Goal: Task Accomplishment & Management: Use online tool/utility

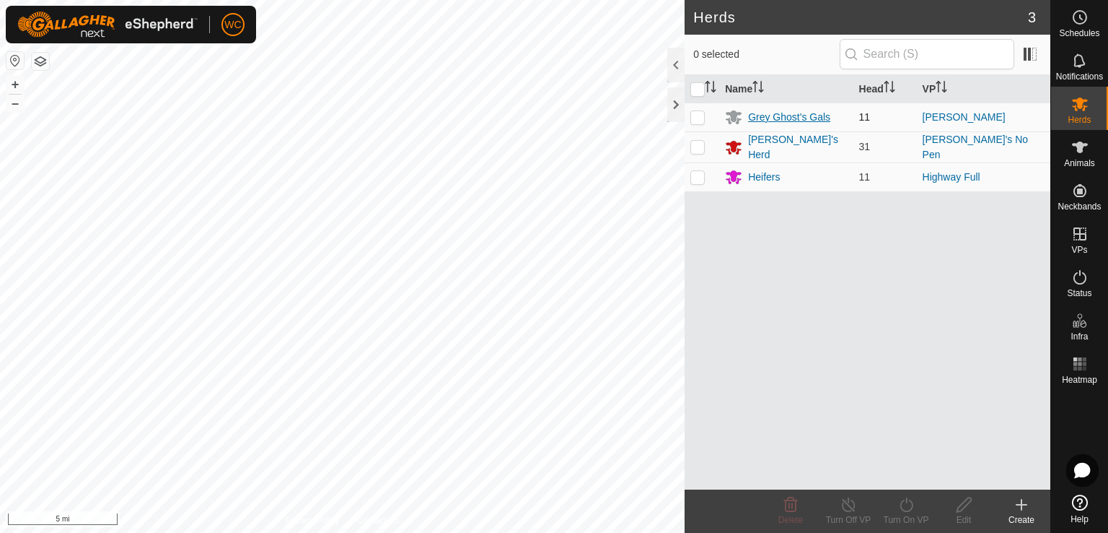
click at [750, 108] on div "Grey Ghost's Gals" at bounding box center [786, 116] width 122 height 17
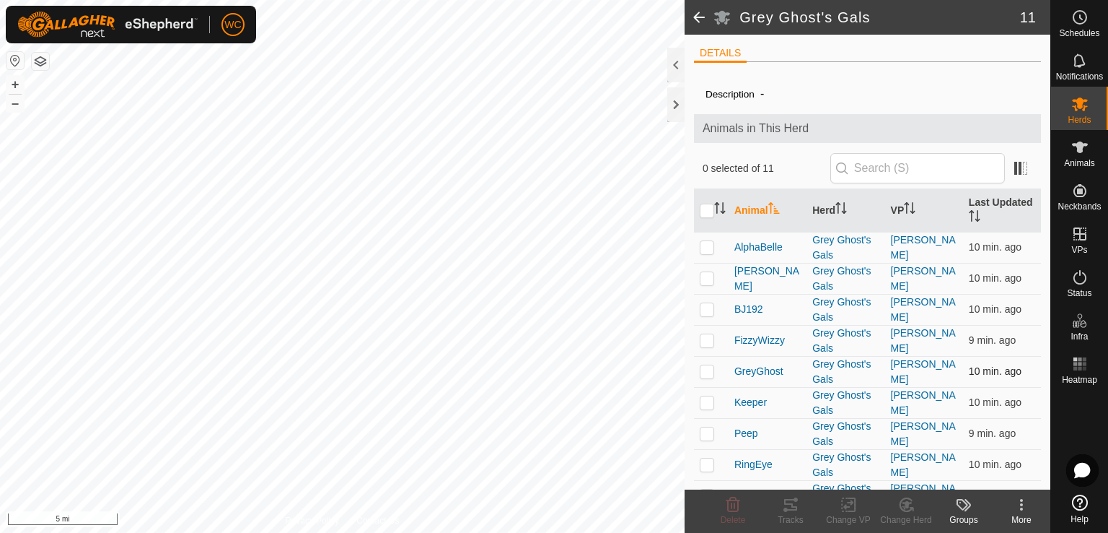
click at [714, 369] on p-tablecheckbox at bounding box center [707, 371] width 14 height 12
checkbox input "true"
click at [792, 503] on icon at bounding box center [790, 505] width 13 height 12
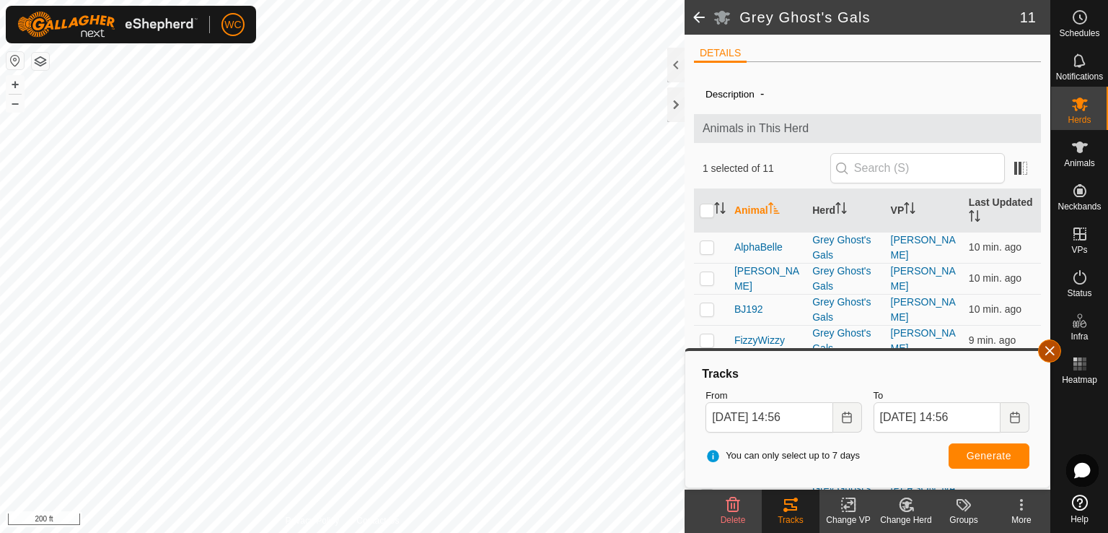
click at [1046, 344] on button "button" at bounding box center [1049, 350] width 23 height 23
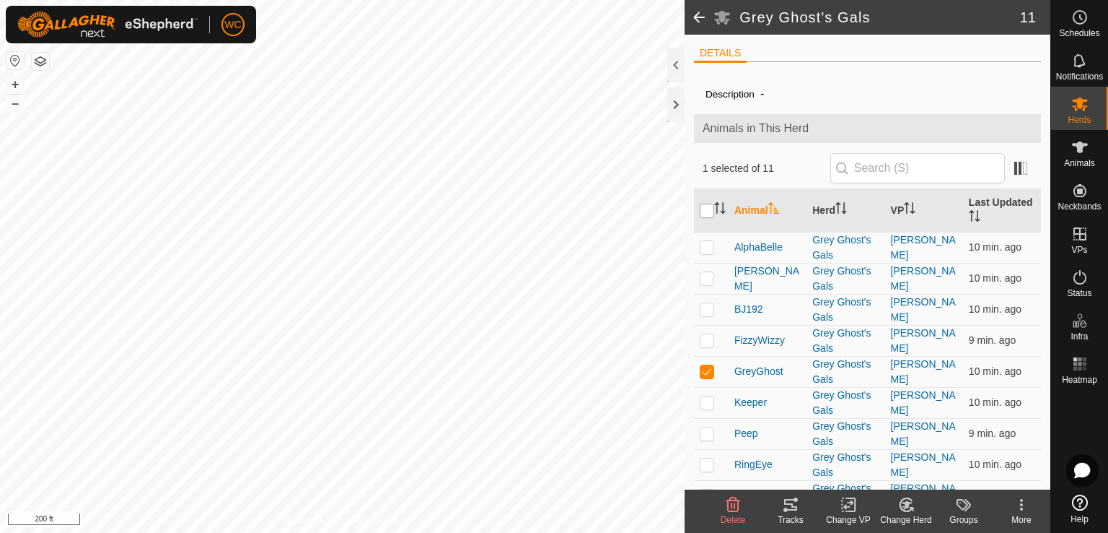
click at [709, 204] on input "checkbox" at bounding box center [707, 210] width 14 height 14
checkbox input "true"
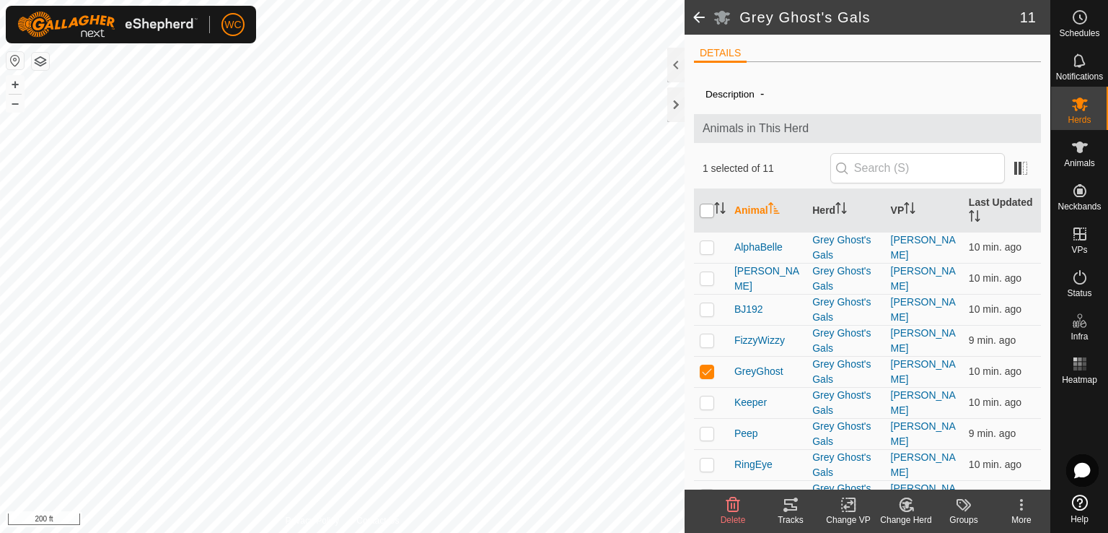
checkbox input "true"
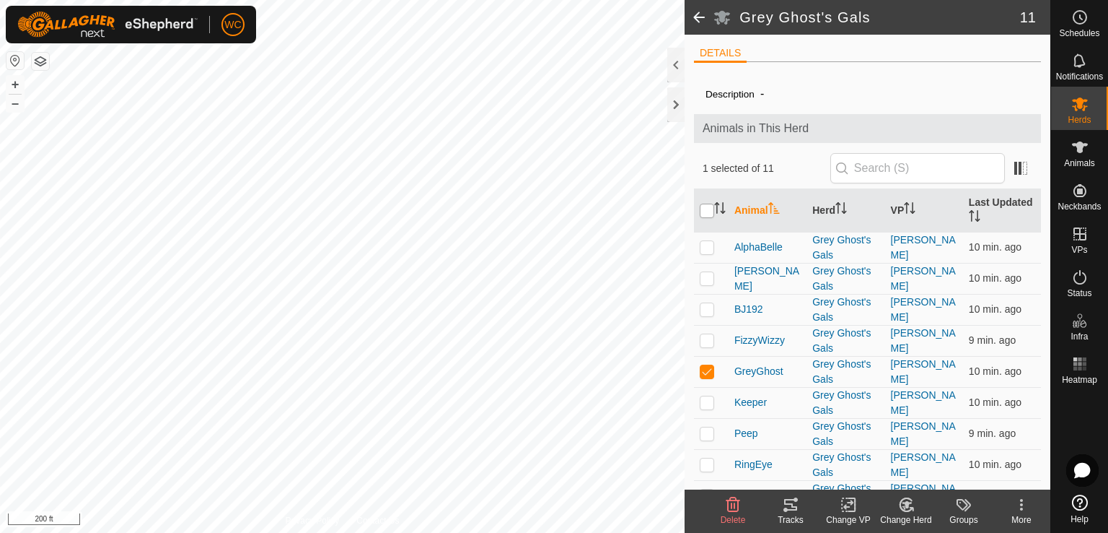
checkbox input "true"
click at [698, 370] on td at bounding box center [711, 371] width 35 height 31
checkbox input "false"
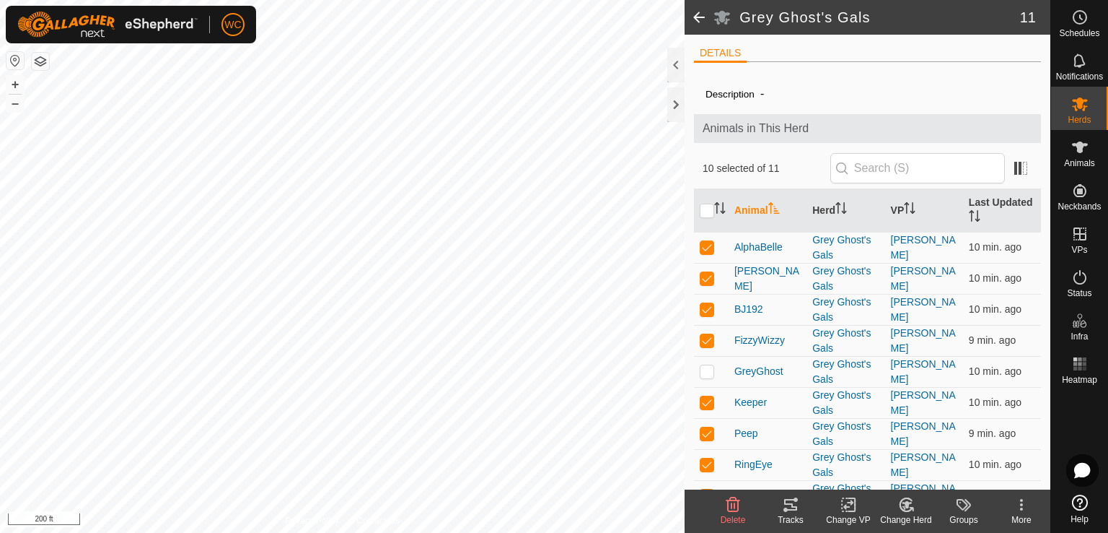
click at [792, 502] on icon at bounding box center [790, 504] width 17 height 17
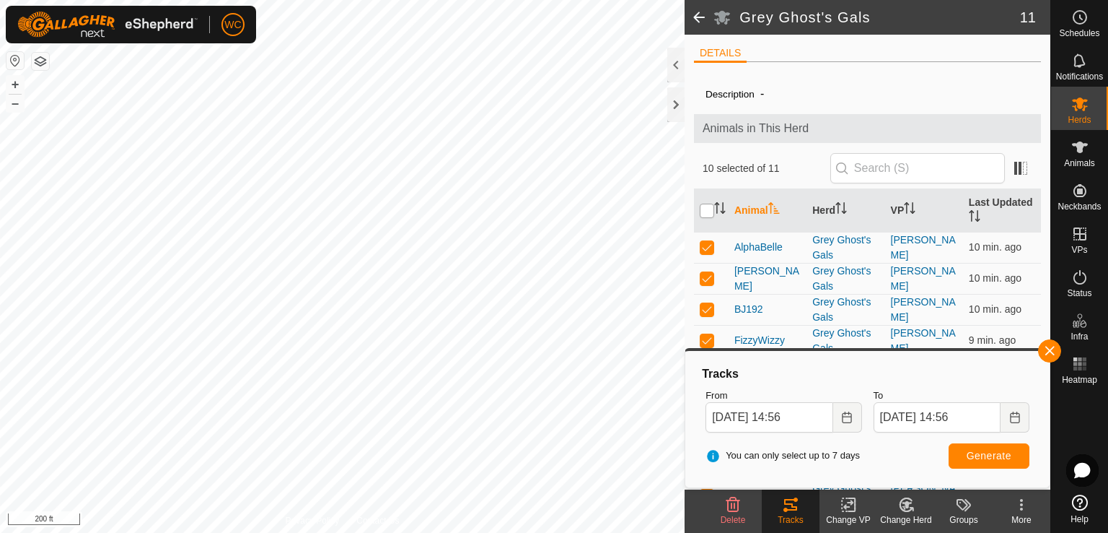
click at [705, 214] on input "checkbox" at bounding box center [707, 210] width 14 height 14
checkbox input "true"
click at [705, 214] on input "checkbox" at bounding box center [707, 210] width 14 height 14
checkbox input "false"
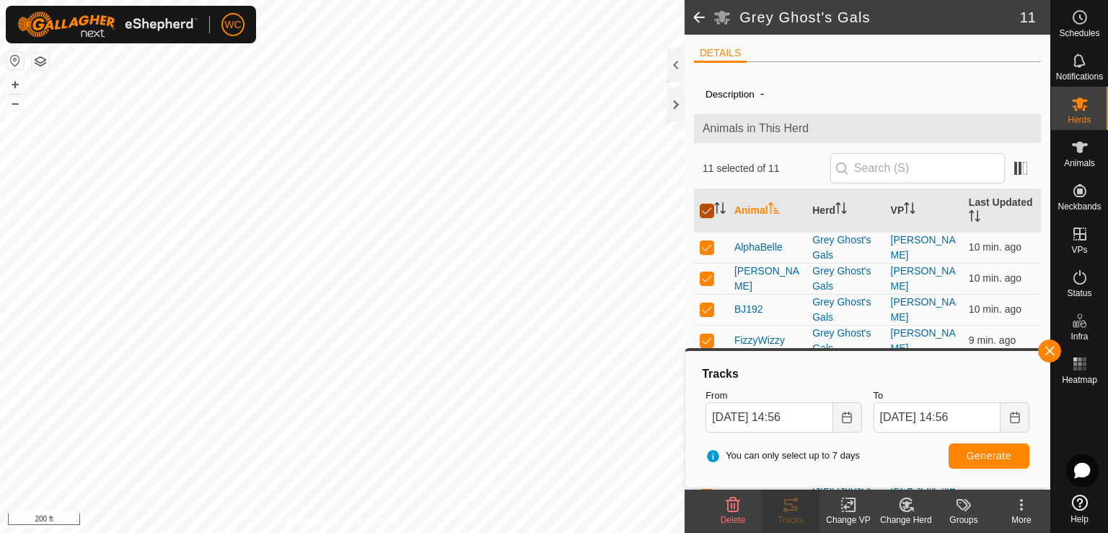
checkbox input "false"
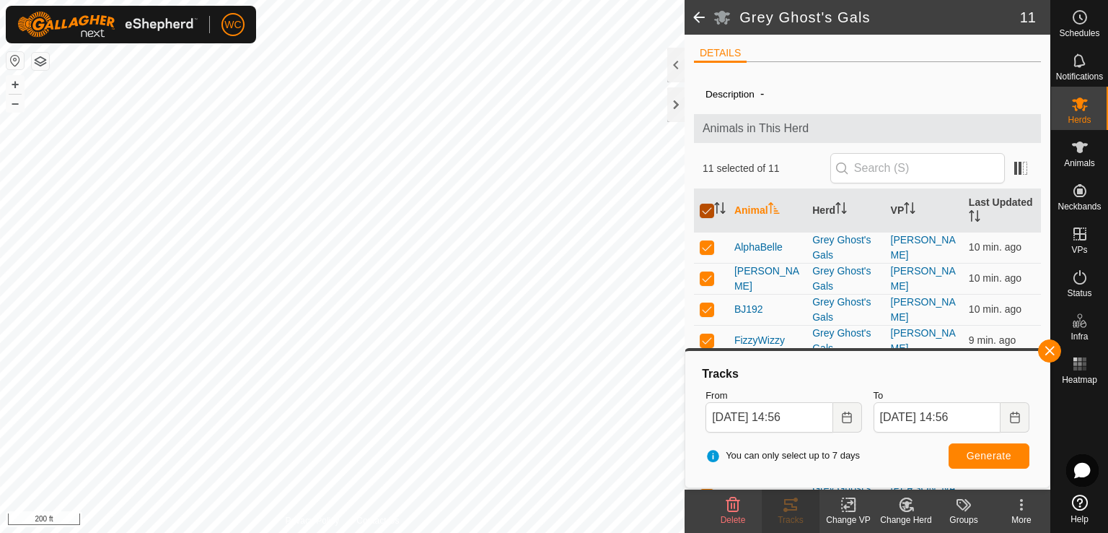
checkbox input "false"
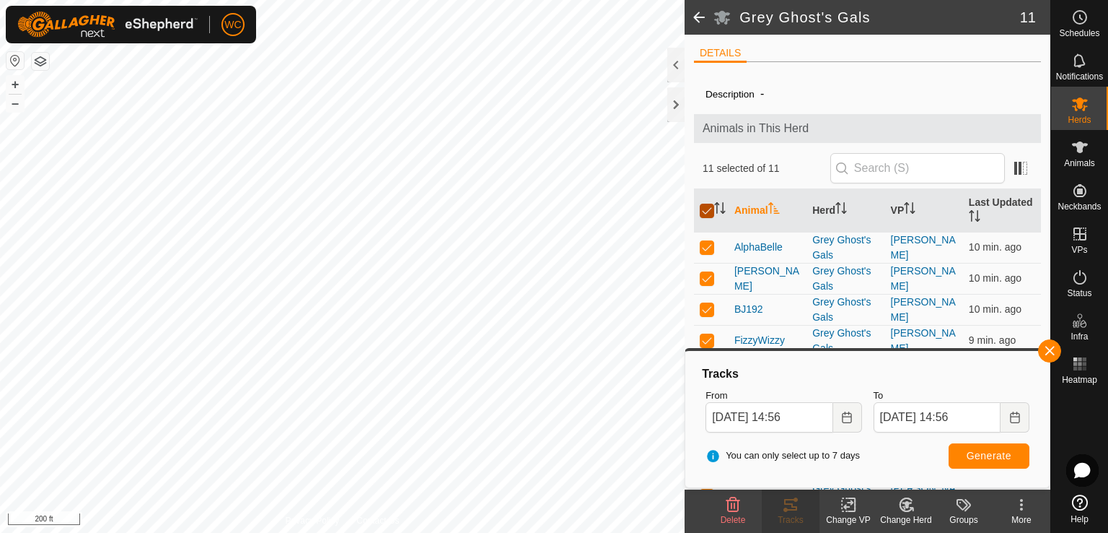
checkbox input "false"
click at [1048, 349] on button "button" at bounding box center [1049, 350] width 23 height 23
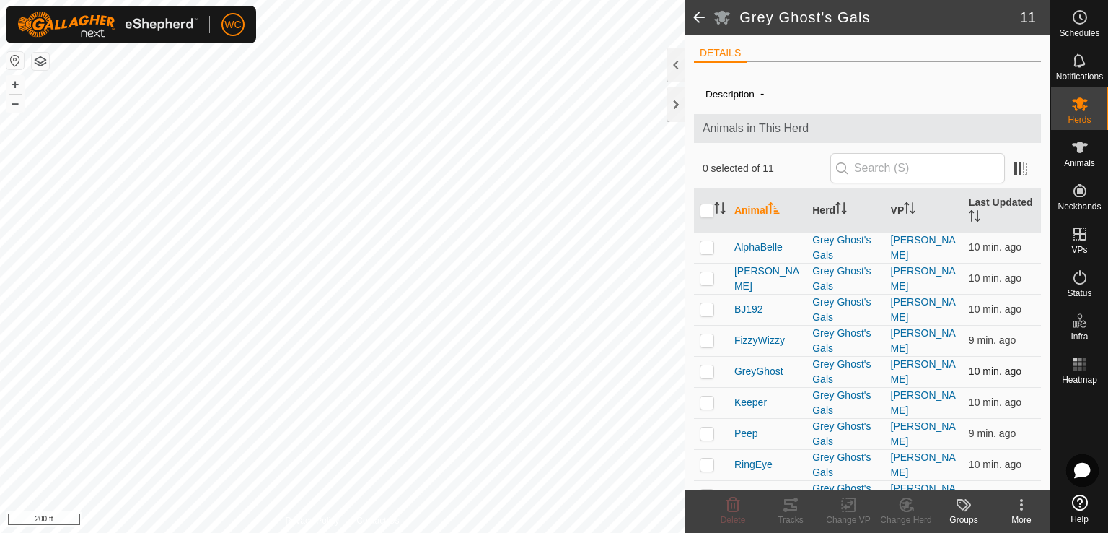
click at [706, 372] on p-checkbox at bounding box center [707, 371] width 14 height 12
checkbox input "true"
click at [781, 499] on tracks-svg-icon at bounding box center [791, 504] width 58 height 17
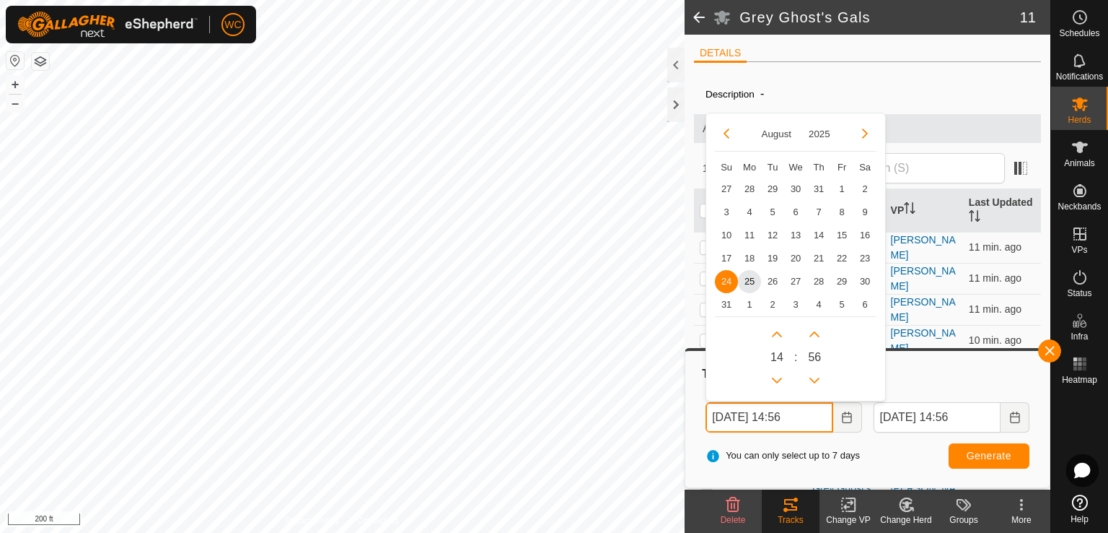
click at [744, 420] on input "[DATE] 14:56" at bounding box center [769, 417] width 127 height 30
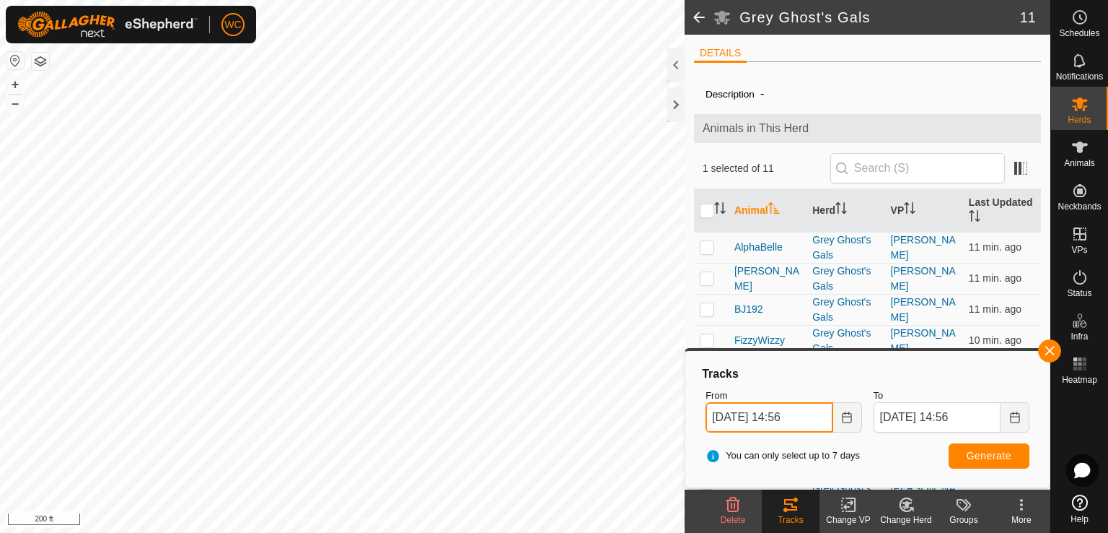
type input "[DATE] 14:56"
click at [981, 447] on button "Generate" at bounding box center [989, 455] width 81 height 25
click at [1046, 351] on button "button" at bounding box center [1049, 350] width 23 height 23
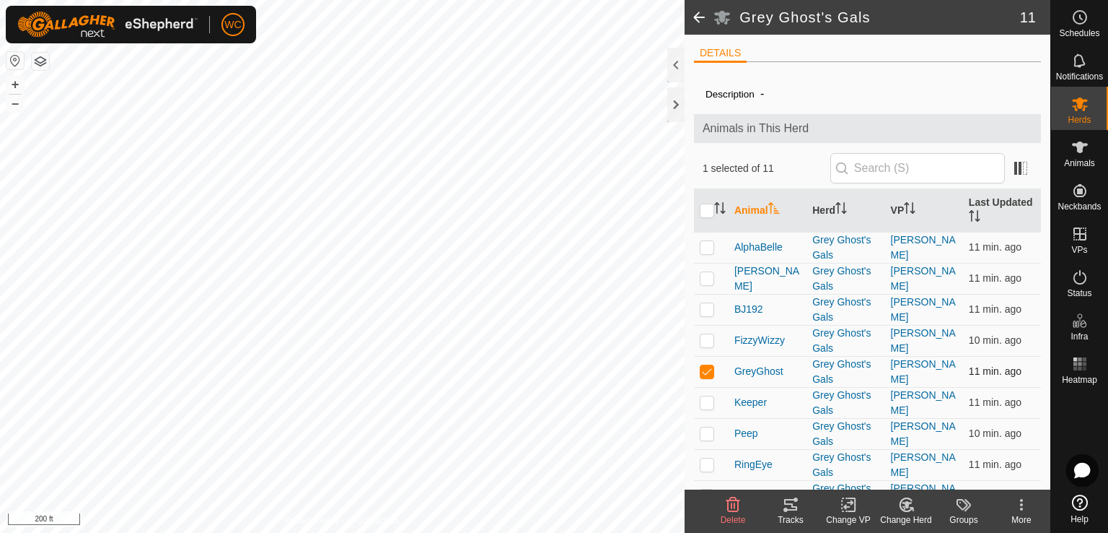
click at [707, 367] on p-checkbox at bounding box center [707, 371] width 14 height 12
checkbox input "false"
click at [701, 216] on input "checkbox" at bounding box center [707, 210] width 14 height 14
checkbox input "true"
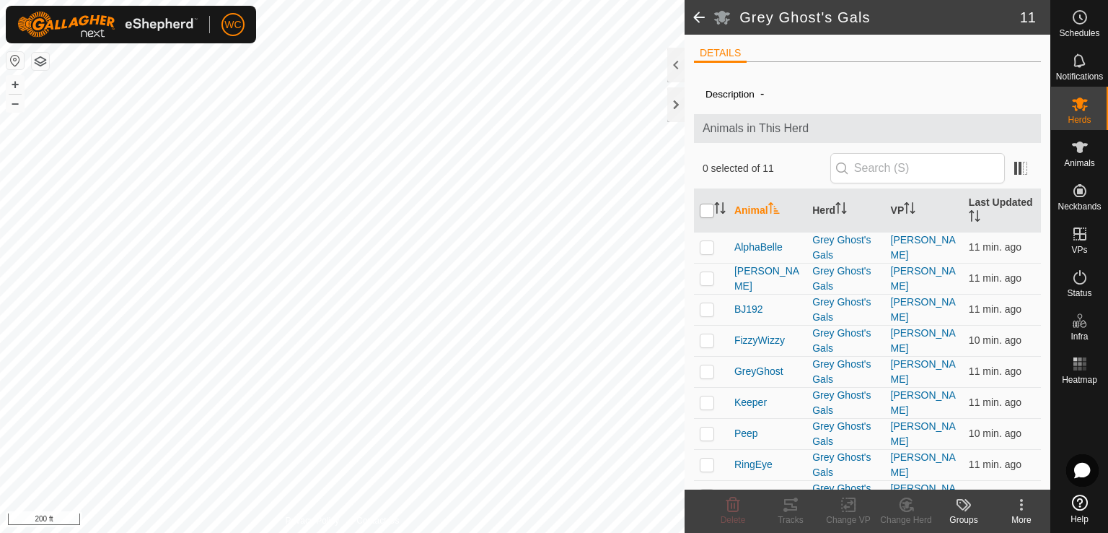
checkbox input "true"
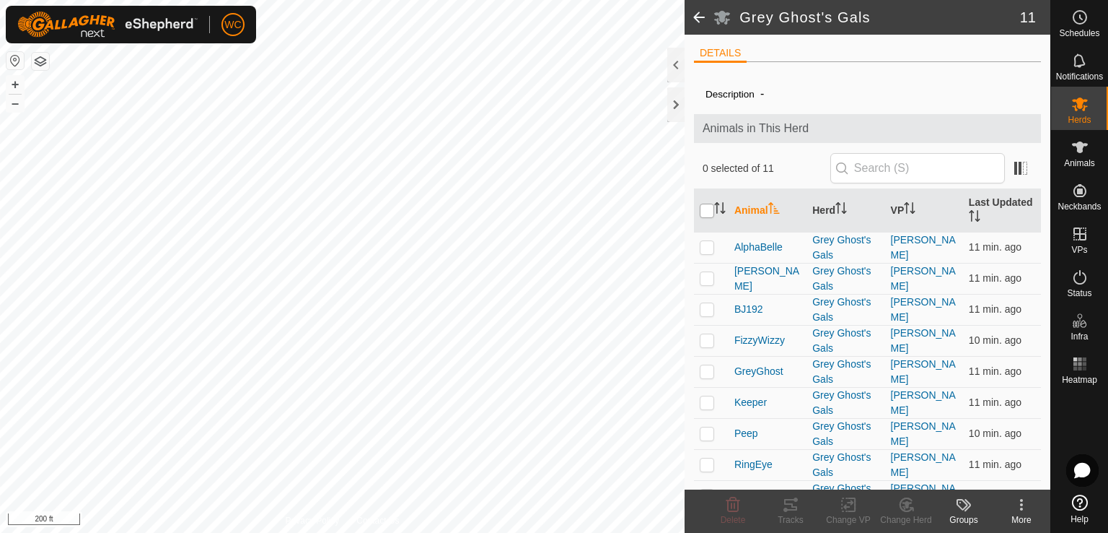
checkbox input "true"
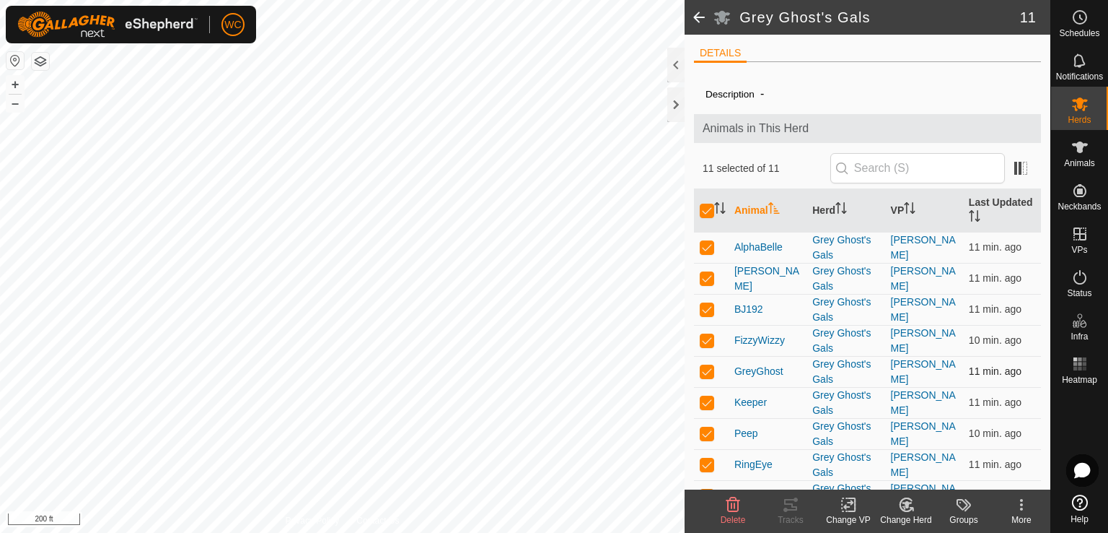
click at [702, 370] on p-checkbox at bounding box center [707, 371] width 14 height 12
checkbox input "false"
click at [787, 502] on icon at bounding box center [790, 504] width 17 height 17
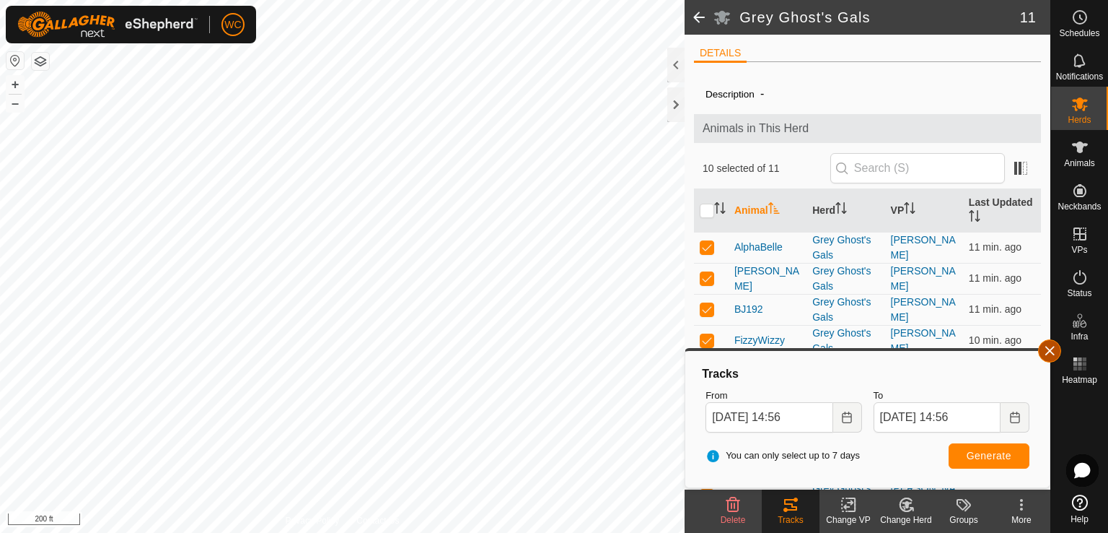
click at [1045, 352] on button "button" at bounding box center [1049, 350] width 23 height 23
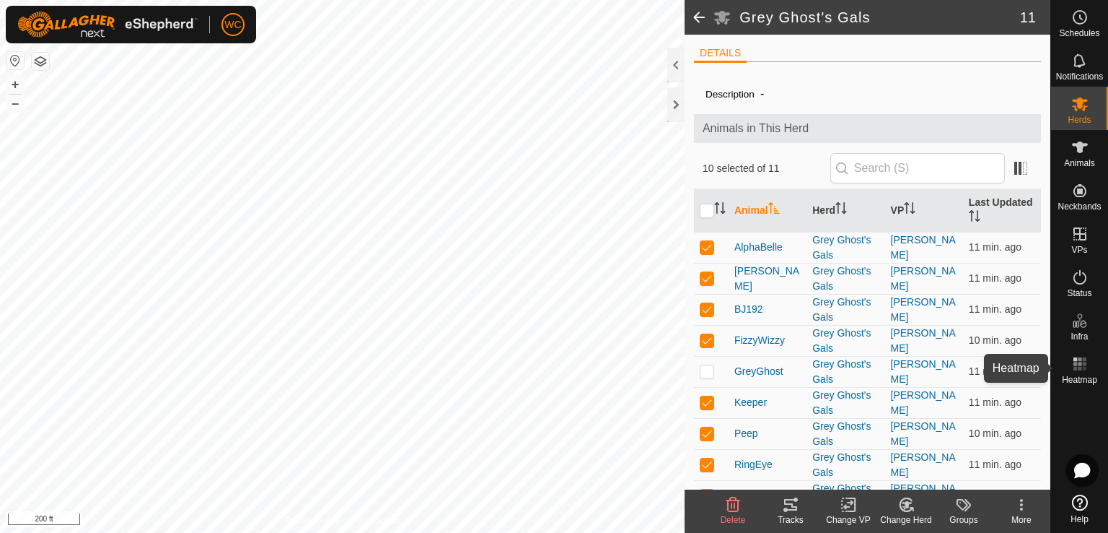
click at [1084, 369] on rect at bounding box center [1084, 369] width 4 height 4
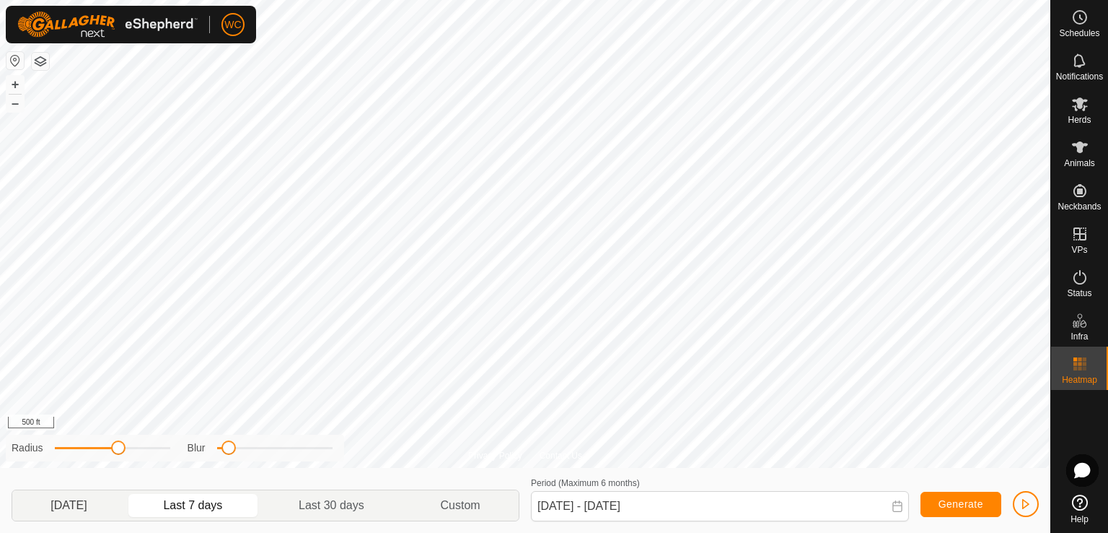
click at [104, 507] on p-togglebutton "[DATE]" at bounding box center [68, 505] width 113 height 30
click at [193, 497] on p-togglebutton "Last 7 days" at bounding box center [194, 505] width 136 height 30
click at [4, 438] on div "Privacy Policy Contact Us Roanie 2037148637 Grey Ghost's Gals [PERSON_NAME] + –…" at bounding box center [525, 266] width 1051 height 533
drag, startPoint x: 53, startPoint y: 450, endPoint x: 82, endPoint y: 450, distance: 29.6
click at [82, 450] on span at bounding box center [80, 447] width 14 height 14
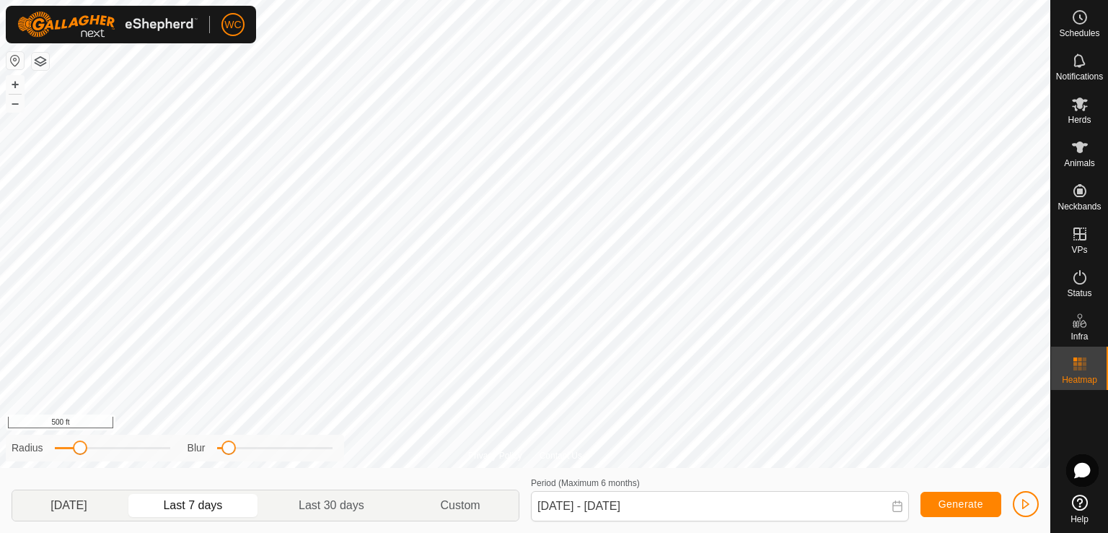
click at [109, 499] on p-togglebutton "[DATE]" at bounding box center [68, 505] width 113 height 30
click at [216, 500] on p-togglebutton "Last 7 days" at bounding box center [194, 505] width 136 height 30
click at [315, 499] on p-togglebutton "Last 30 days" at bounding box center [331, 505] width 141 height 30
click at [204, 507] on p-togglebutton "Last 7 days" at bounding box center [194, 505] width 136 height 30
click at [317, 503] on p-togglebutton "Last 30 days" at bounding box center [331, 505] width 141 height 30
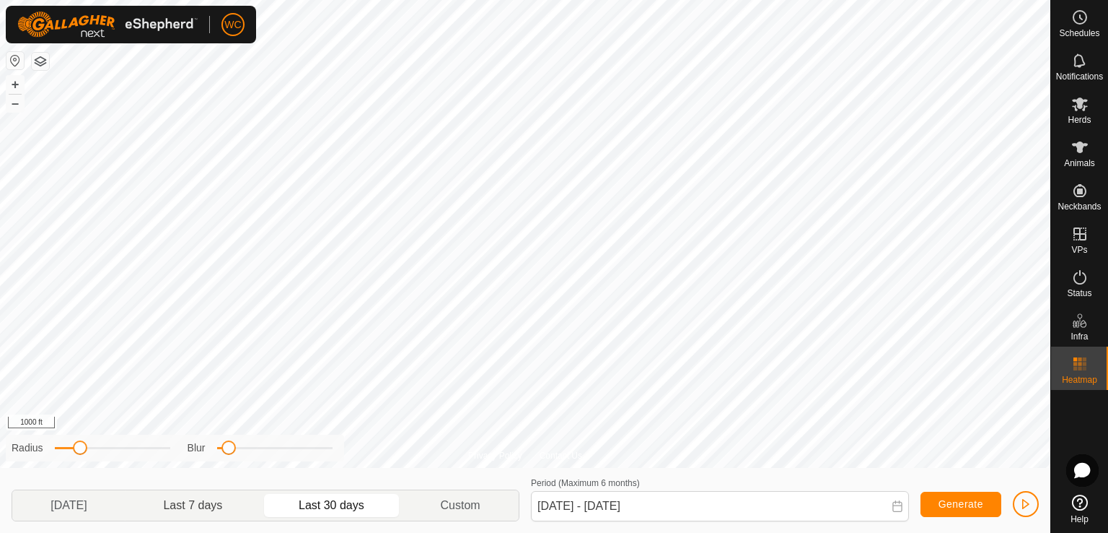
click at [216, 505] on p-togglebutton "Last 7 days" at bounding box center [194, 505] width 136 height 30
click at [315, 500] on p-togglebutton "Last 30 days" at bounding box center [331, 505] width 141 height 30
click at [210, 502] on p-togglebutton "Last 7 days" at bounding box center [194, 505] width 136 height 30
click at [103, 504] on p-togglebutton "[DATE]" at bounding box center [68, 505] width 113 height 30
click at [214, 505] on p-togglebutton "Last 7 days" at bounding box center [194, 505] width 136 height 30
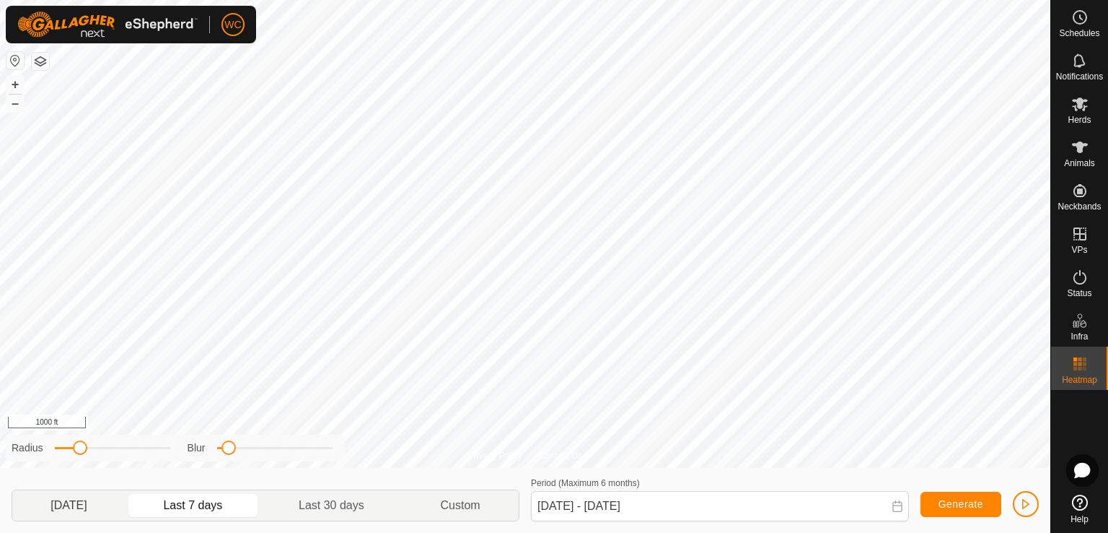
click at [108, 502] on p-togglebutton "[DATE]" at bounding box center [68, 505] width 113 height 30
type input "[DATE] - [DATE]"
